Goal: Task Accomplishment & Management: Manage account settings

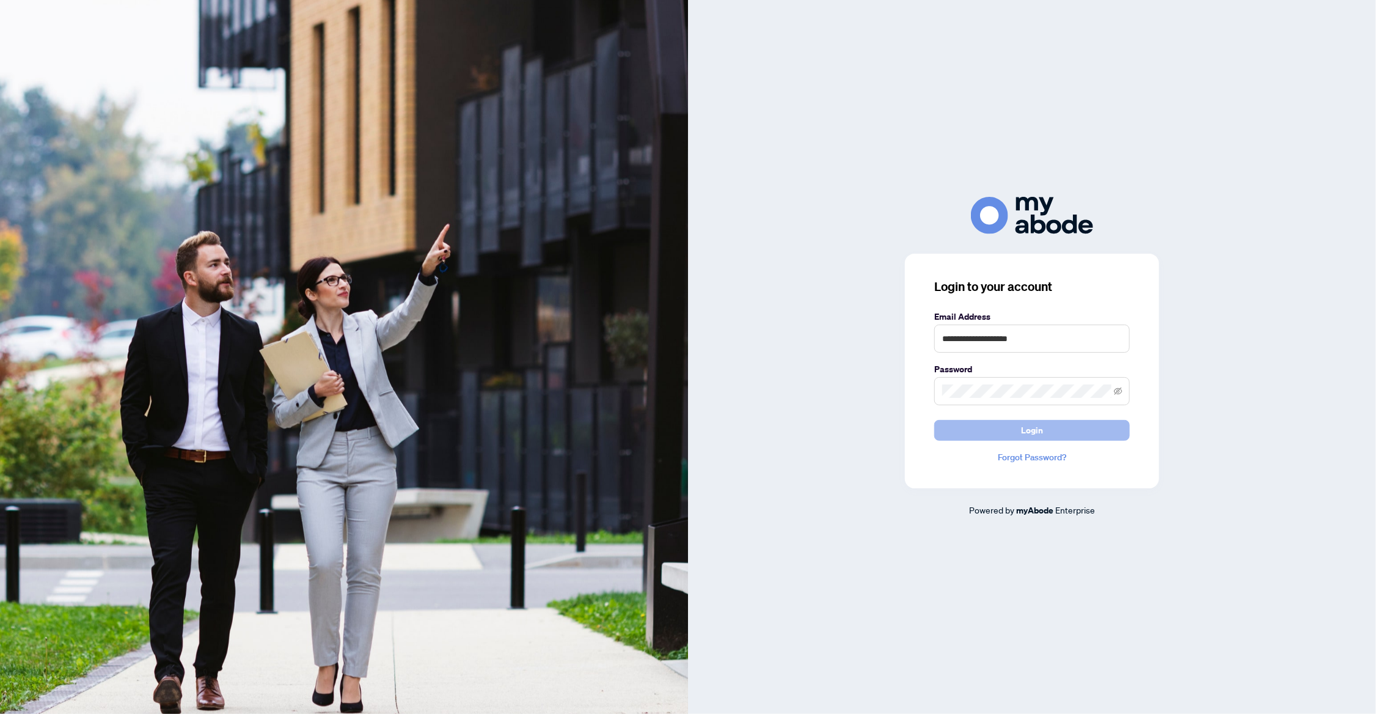
click at [1041, 423] on span "Login" at bounding box center [1032, 430] width 22 height 20
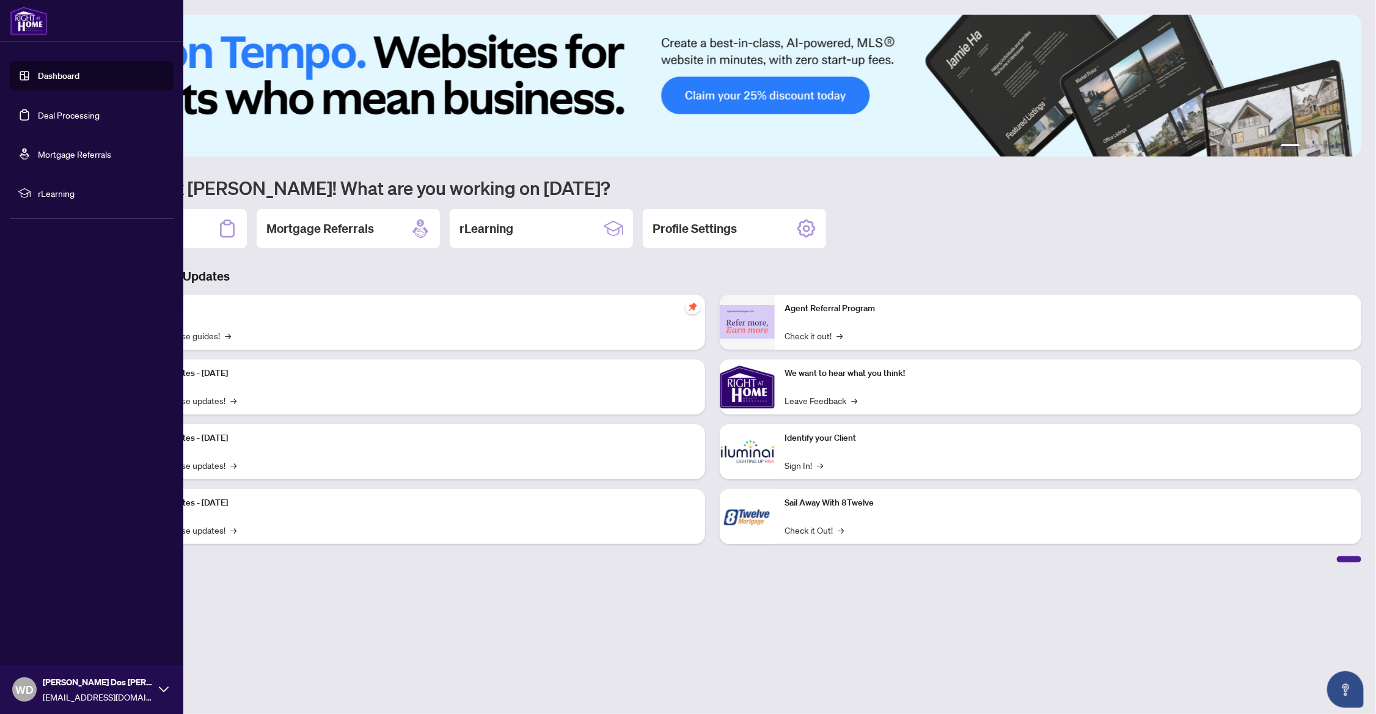
click at [47, 73] on link "Dashboard" at bounding box center [59, 75] width 42 height 11
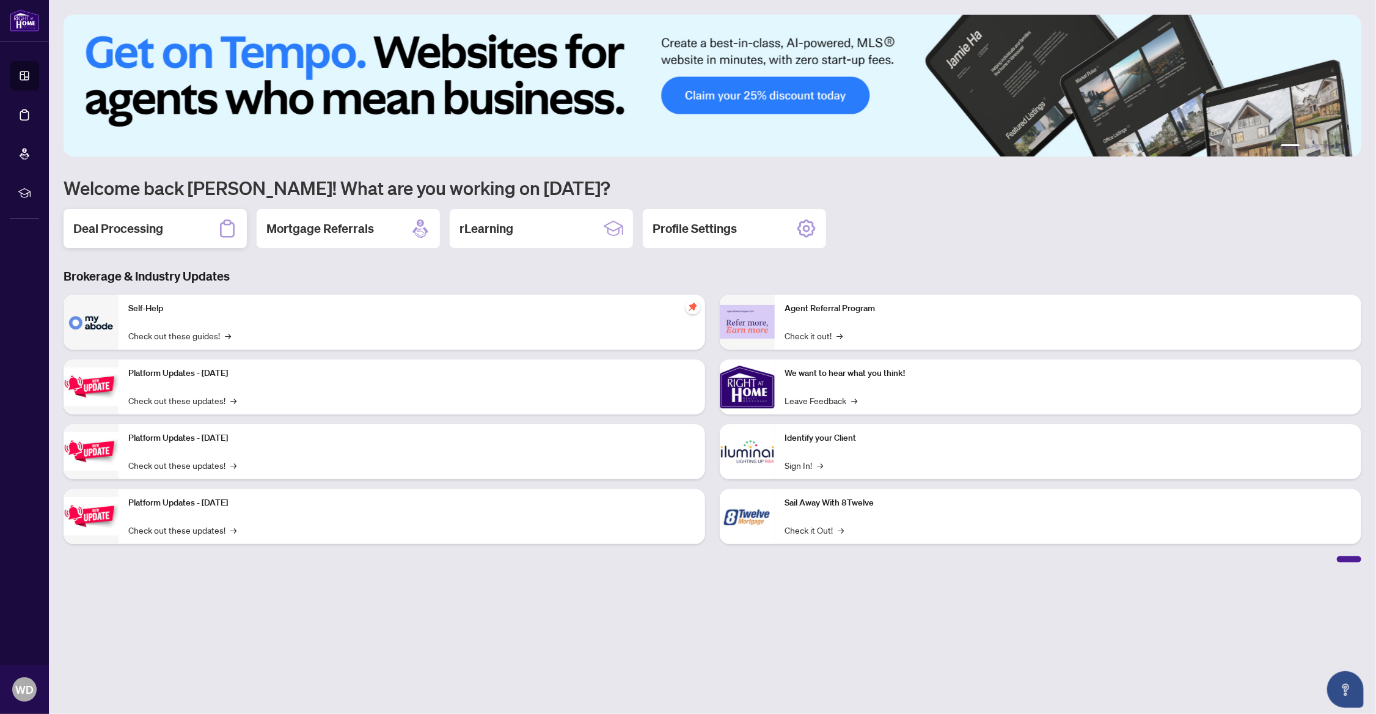
click at [149, 213] on div "Deal Processing" at bounding box center [155, 228] width 183 height 39
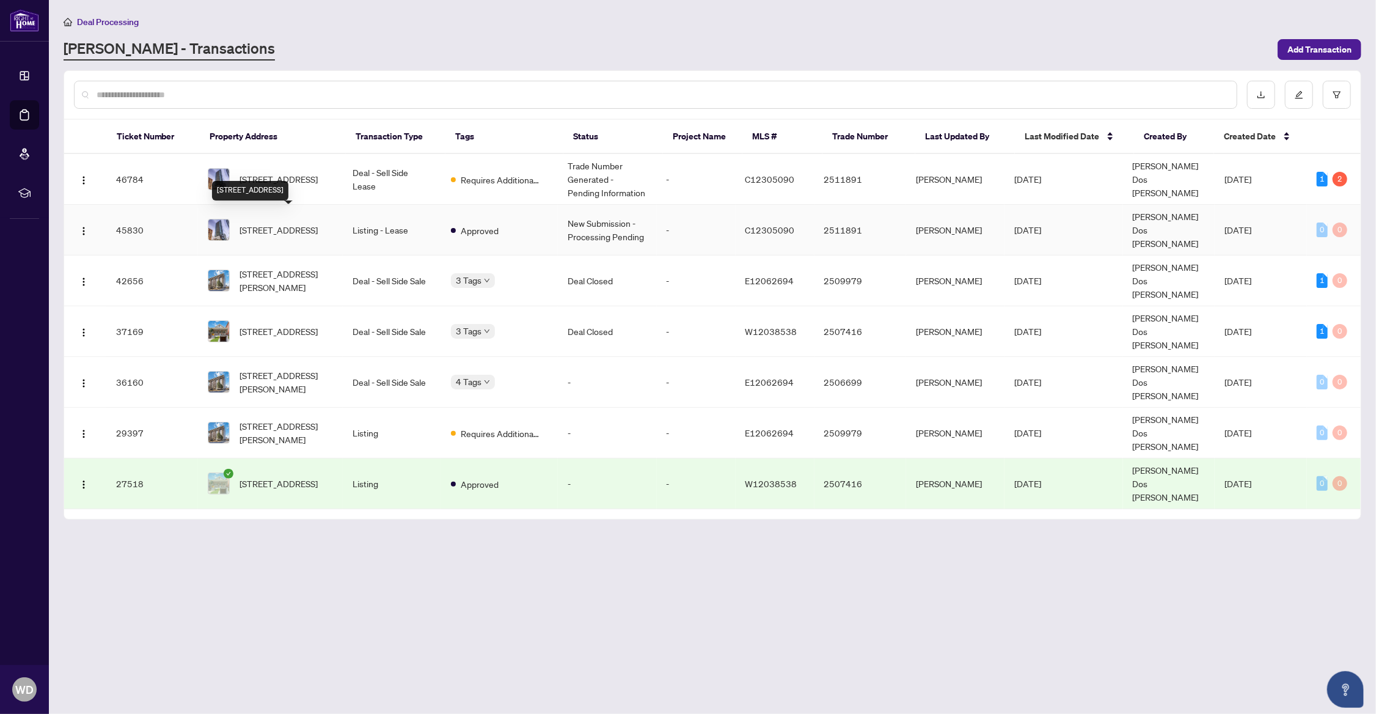
click at [291, 232] on span "2310-290 Adelaide St, Toronto, Ontario M5V 0P3, Canada" at bounding box center [279, 229] width 78 height 13
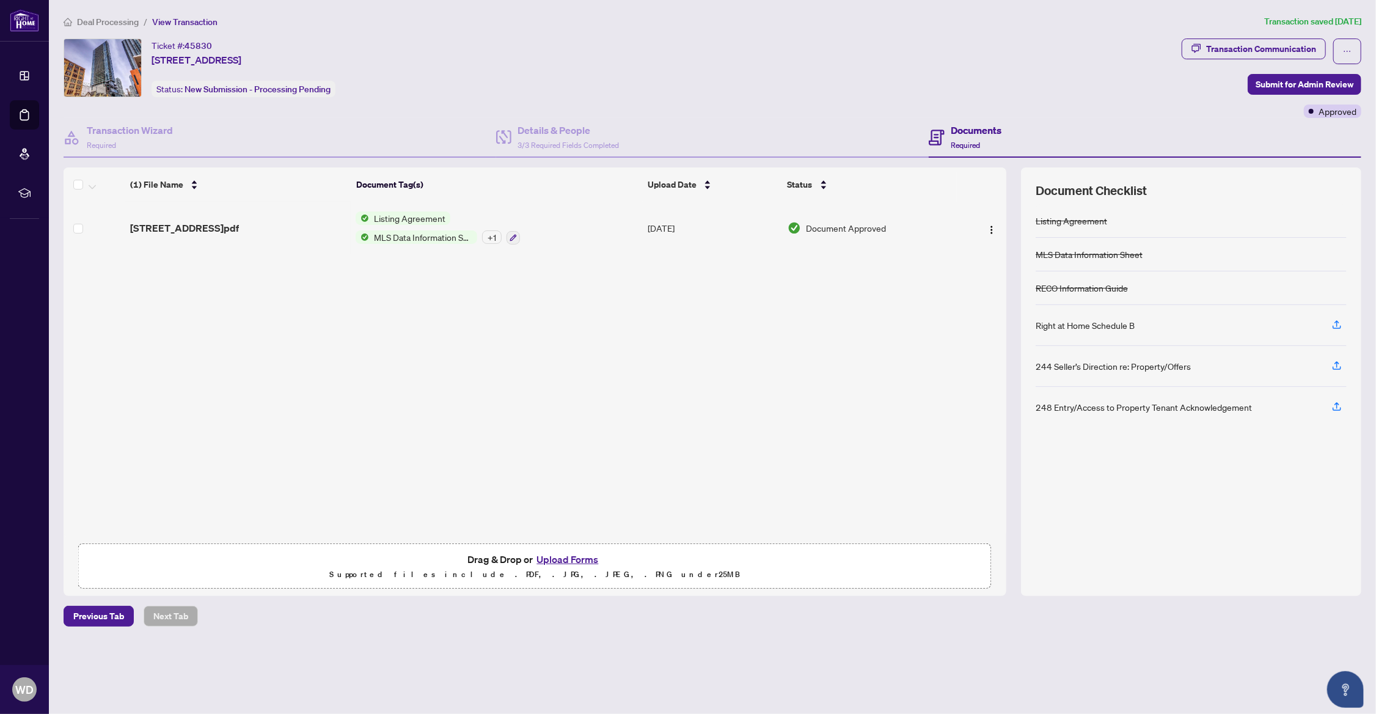
click at [950, 128] on div "Documents Required" at bounding box center [965, 137] width 73 height 29
click at [403, 243] on td "Listing Agreement MLS Data Information Sheet + 1" at bounding box center [497, 228] width 293 height 53
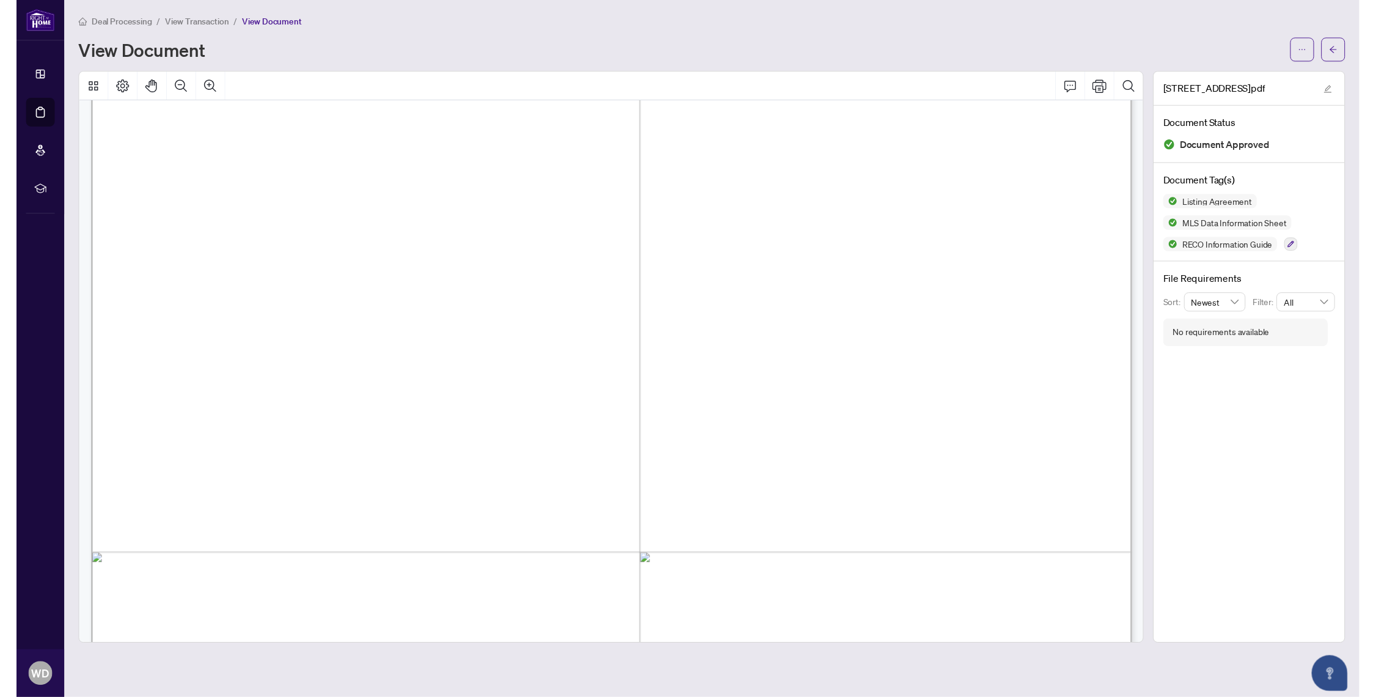
scroll to position [17344, 0]
